Goal: Task Accomplishment & Management: Manage account settings

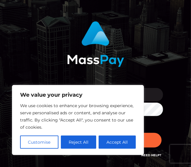
scroll to position [33, 0]
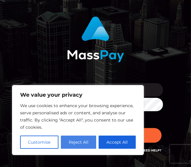
click at [68, 142] on button "Reject All" at bounding box center [79, 142] width 36 height 13
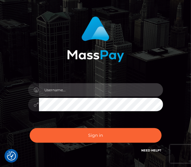
click at [61, 95] on input "text" at bounding box center [101, 89] width 124 height 13
click at [49, 89] on input "text" at bounding box center [101, 89] width 124 height 13
type input "[EMAIL_ADDRESS][PERSON_NAME][DOMAIN_NAME]"
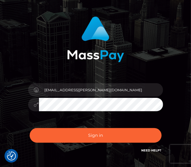
click at [37, 104] on icon at bounding box center [36, 104] width 5 height 5
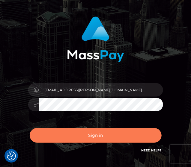
click at [82, 142] on button "Sign in" at bounding box center [96, 135] width 132 height 15
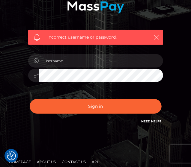
scroll to position [95, 0]
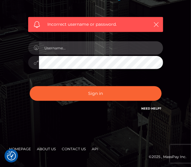
click at [55, 46] on input "text" at bounding box center [101, 47] width 124 height 13
type input "doro.mohrmann@web.de"
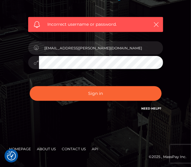
click at [30, 86] on button "Sign in" at bounding box center [96, 93] width 132 height 15
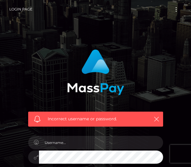
scroll to position [30, 0]
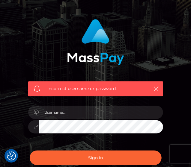
drag, startPoint x: 61, startPoint y: 120, endPoint x: 58, endPoint y: 112, distance: 8.2
click at [58, 112] on div at bounding box center [96, 124] width 144 height 46
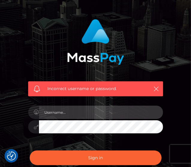
click at [58, 112] on input "text" at bounding box center [101, 112] width 124 height 13
type input "[EMAIL_ADDRESS][PERSON_NAME][DOMAIN_NAME]"
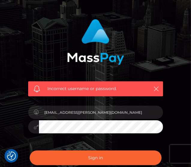
click at [30, 151] on button "Sign in" at bounding box center [96, 158] width 132 height 15
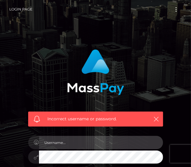
click at [62, 145] on input "text" at bounding box center [101, 142] width 124 height 13
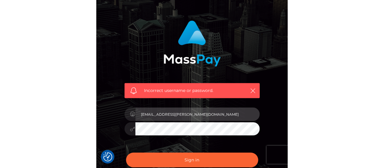
scroll to position [77, 0]
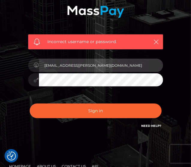
type input "[EMAIL_ADDRESS][PERSON_NAME][DOMAIN_NAME]"
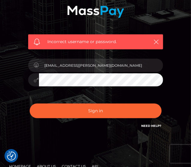
click at [155, 125] on link "Need Help?" at bounding box center [151, 126] width 20 height 4
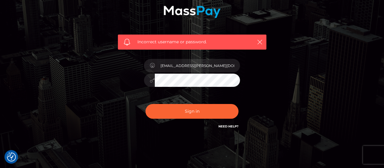
scroll to position [94, 0]
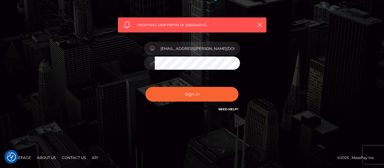
click at [191, 109] on link "Need Help?" at bounding box center [228, 109] width 20 height 4
click at [145, 87] on button "Sign in" at bounding box center [191, 94] width 93 height 15
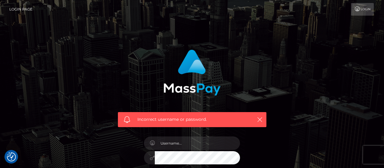
click at [363, 6] on link "Login" at bounding box center [362, 9] width 23 height 13
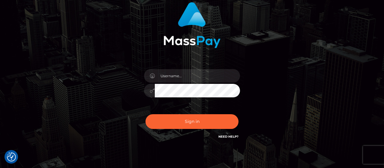
scroll to position [75, 0]
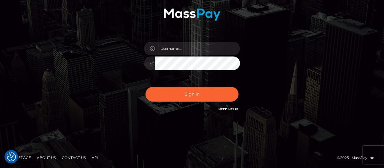
click at [229, 109] on link "Need Help?" at bounding box center [228, 109] width 20 height 4
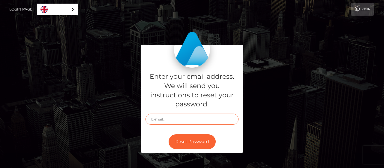
click at [180, 119] on input "text" at bounding box center [191, 118] width 93 height 11
type input "[EMAIL_ADDRESS][PERSON_NAME][DOMAIN_NAME]"
click at [168, 134] on button "Reset Password" at bounding box center [191, 141] width 47 height 15
